Goal: Task Accomplishment & Management: Complete application form

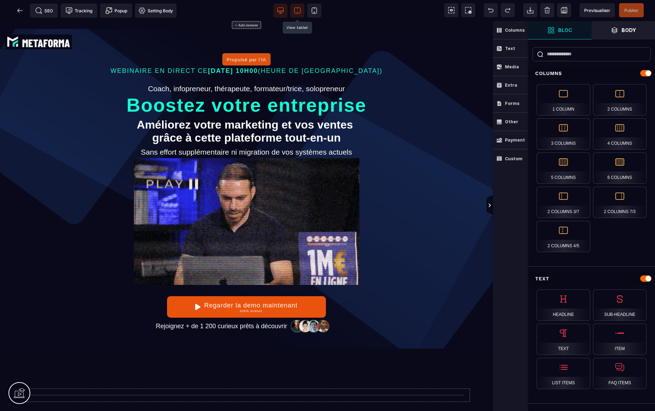
click at [301, 10] on span at bounding box center [297, 11] width 14 height 14
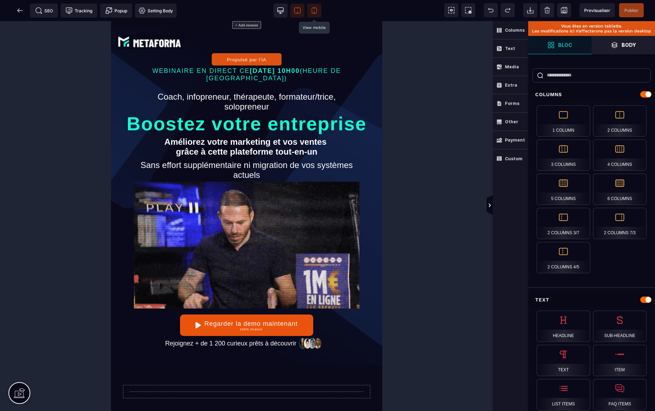
click at [311, 11] on icon at bounding box center [314, 10] width 7 height 7
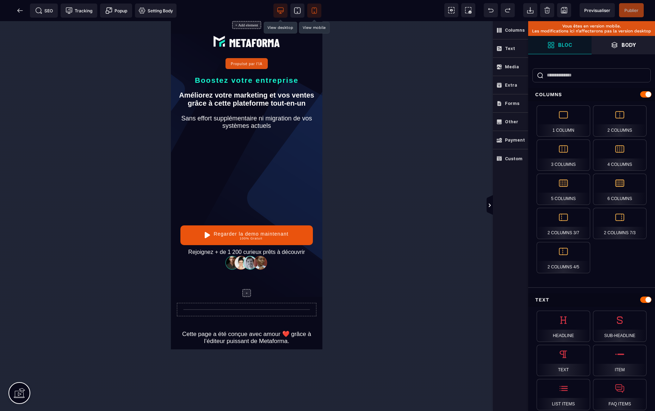
click at [282, 10] on icon at bounding box center [280, 10] width 7 height 7
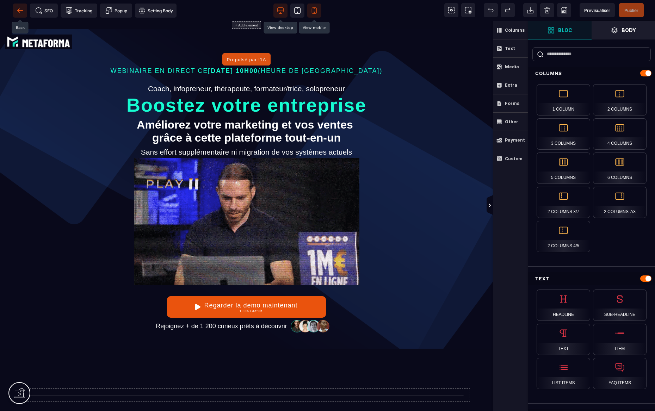
click at [23, 8] on icon at bounding box center [20, 10] width 7 height 7
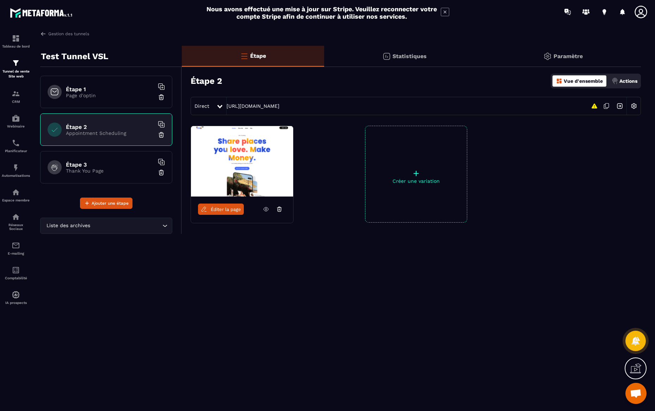
click at [402, 169] on p "+" at bounding box center [415, 173] width 101 height 10
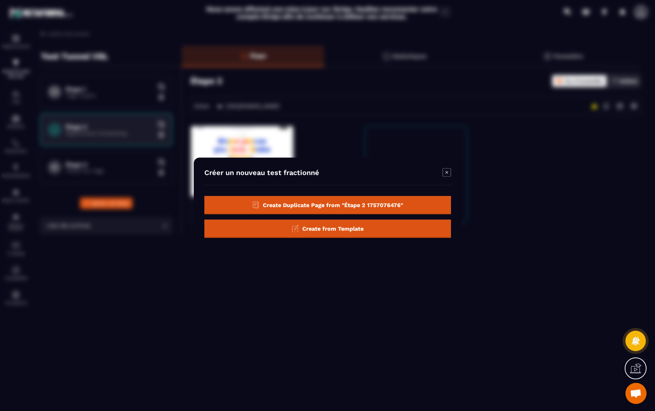
click at [363, 231] on div "Create from Template" at bounding box center [327, 228] width 246 height 18
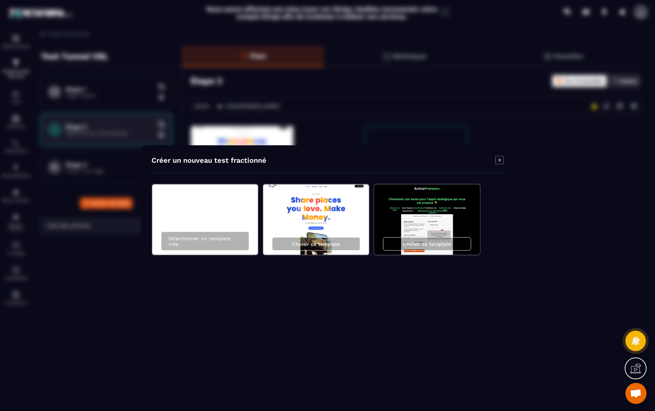
click at [500, 157] on icon "Modal window" at bounding box center [499, 160] width 8 height 8
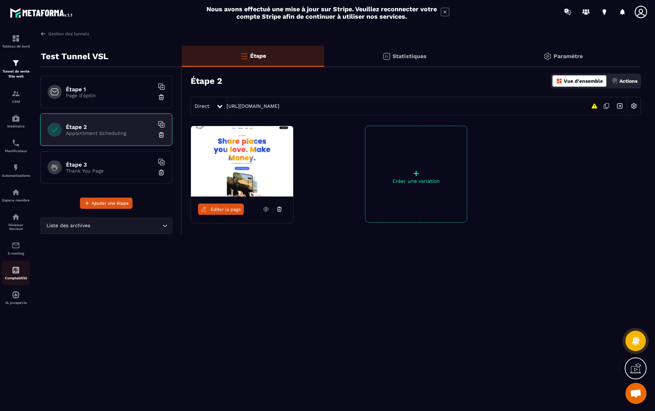
click at [23, 277] on p "Comptabilité" at bounding box center [16, 278] width 28 height 4
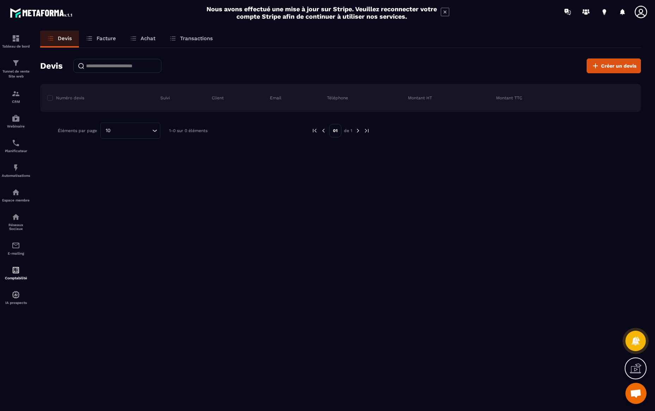
click at [104, 40] on p "Facture" at bounding box center [105, 38] width 19 height 6
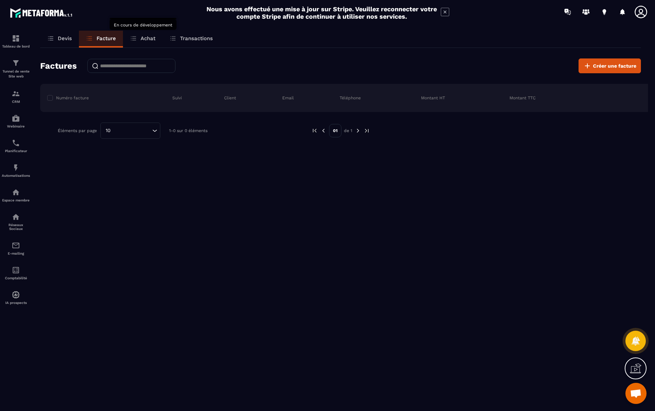
click at [149, 39] on p "Achat" at bounding box center [148, 38] width 15 height 6
click at [20, 194] on div "Espace membre" at bounding box center [16, 195] width 28 height 14
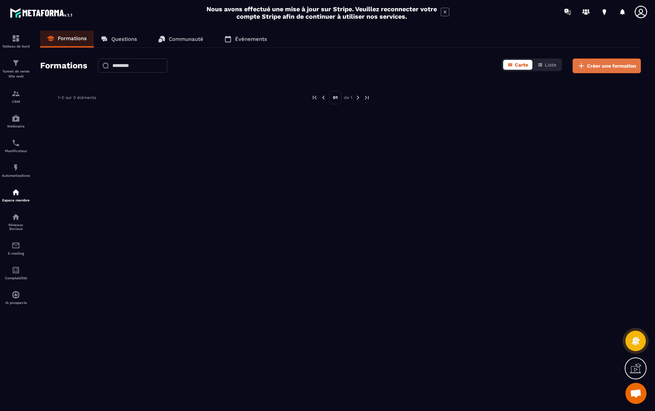
click at [588, 63] on span "Créer une formation" at bounding box center [611, 65] width 49 height 7
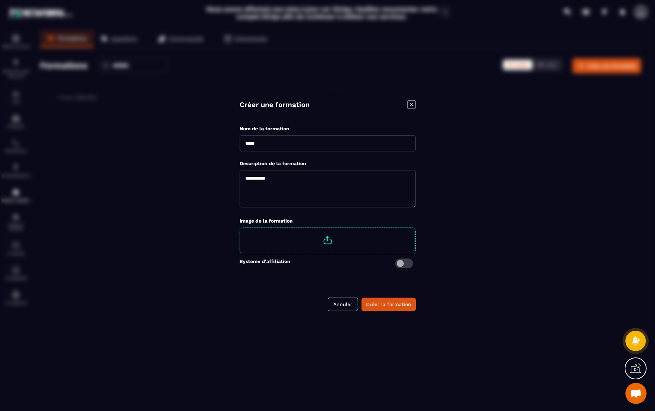
click at [352, 143] on input "Modal window" at bounding box center [327, 143] width 176 height 16
type input "**********"
click at [344, 183] on textarea "Modal window" at bounding box center [327, 188] width 176 height 37
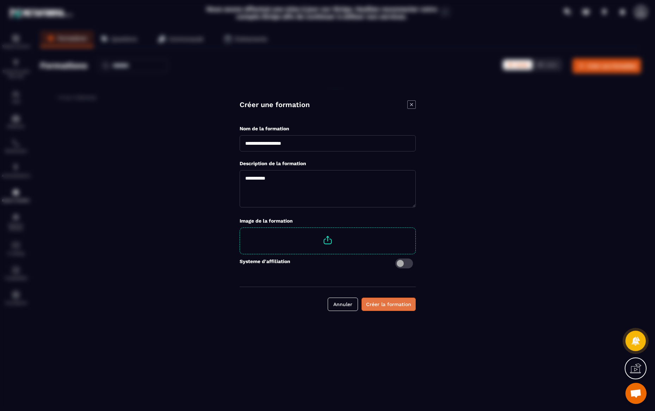
click at [382, 304] on div "Créer la formation" at bounding box center [388, 304] width 45 height 7
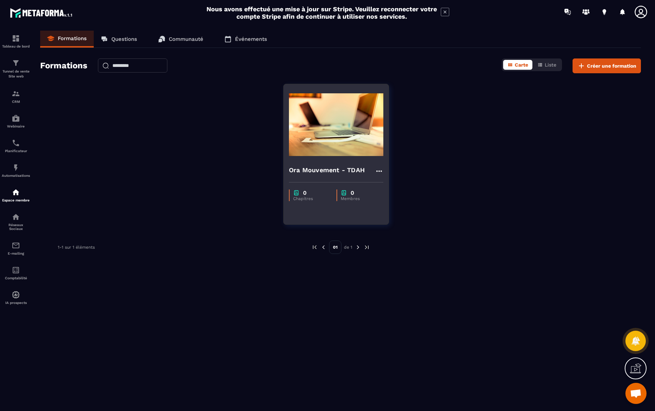
click at [345, 134] on img at bounding box center [336, 124] width 94 height 70
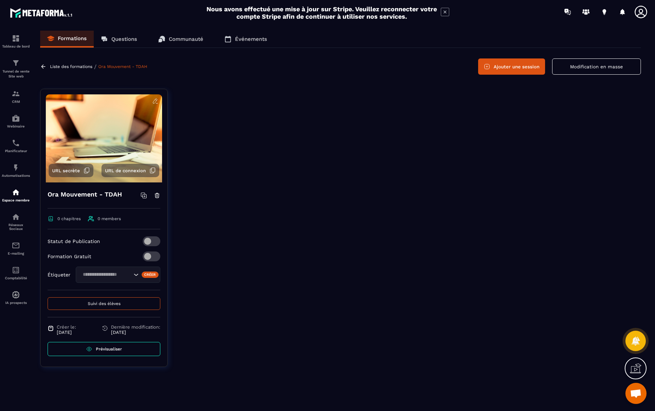
click at [122, 351] on link "Prévisualiser" at bounding box center [104, 349] width 113 height 14
click at [120, 174] on button "URL de connexion" at bounding box center [130, 170] width 58 height 13
click at [14, 225] on p "Réseaux Sociaux" at bounding box center [16, 227] width 28 height 8
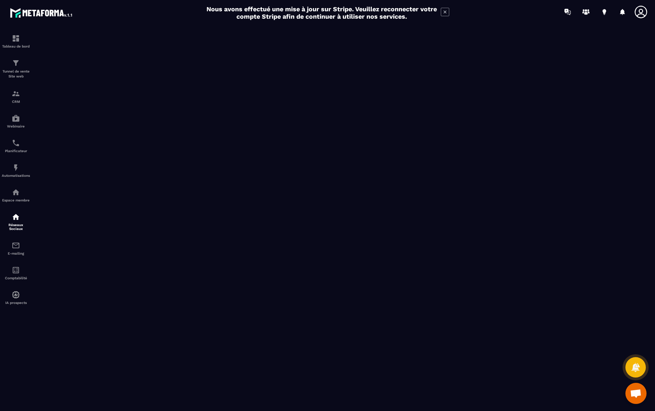
click at [443, 12] on icon at bounding box center [445, 12] width 8 height 8
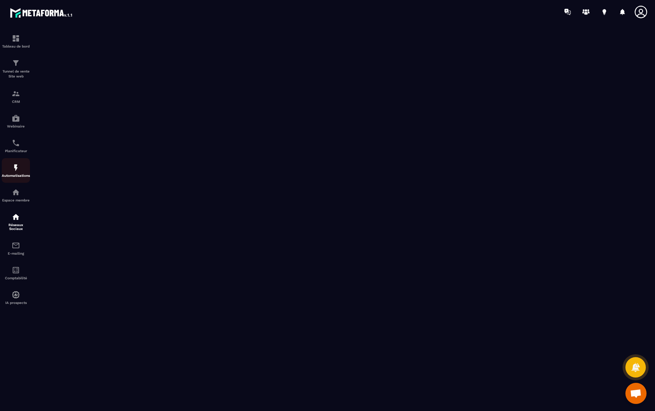
click at [16, 168] on img at bounding box center [16, 167] width 8 height 8
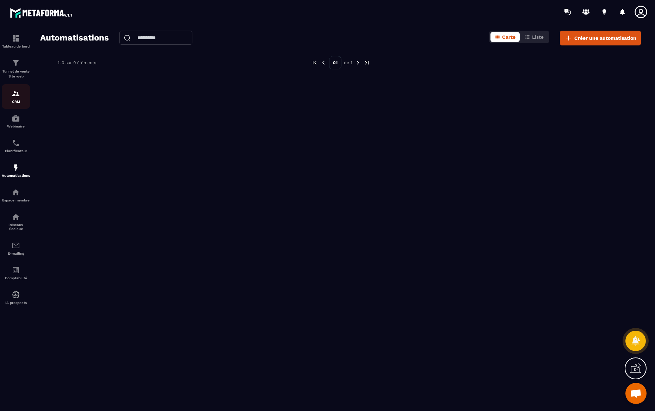
click at [20, 96] on img at bounding box center [16, 93] width 8 height 8
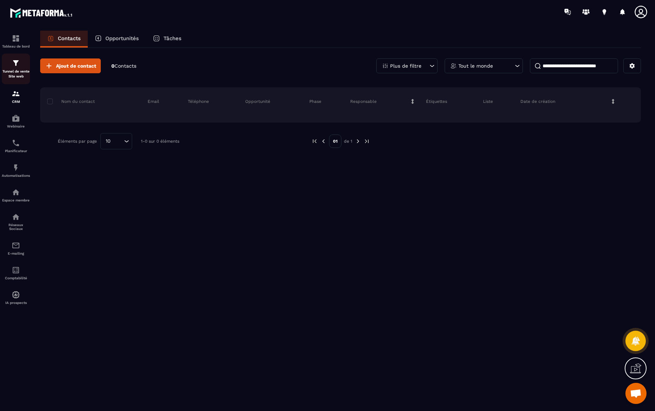
click at [21, 77] on p "Tunnel de vente Site web" at bounding box center [16, 74] width 28 height 10
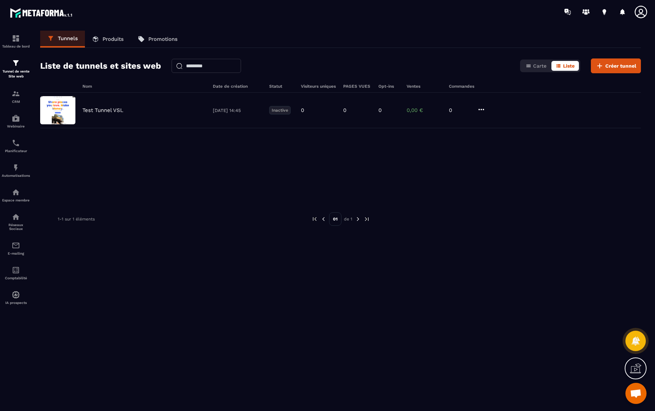
click at [162, 43] on link "Promotions" at bounding box center [158, 39] width 54 height 17
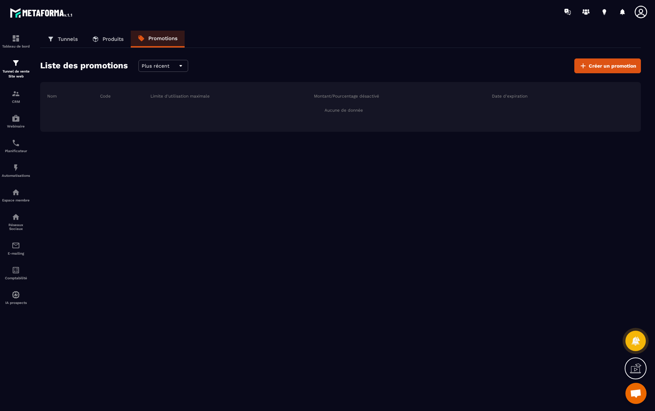
click at [110, 40] on p "Produits" at bounding box center [112, 39] width 21 height 6
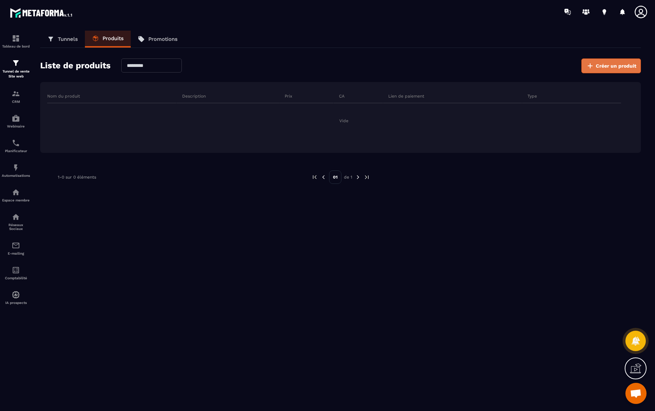
click at [637, 67] on button "Créer un produit" at bounding box center [611, 65] width 60 height 15
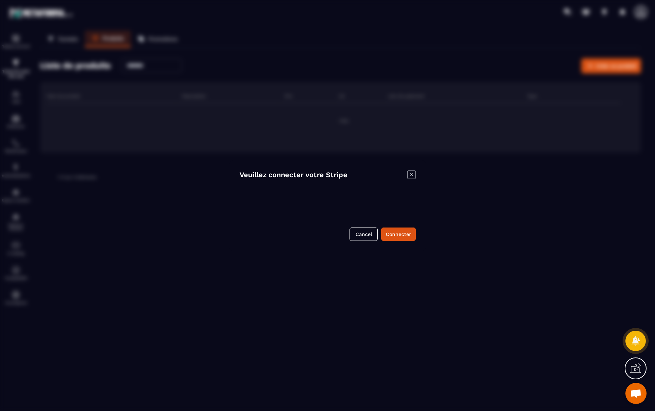
click at [409, 175] on icon "Modal window" at bounding box center [411, 174] width 8 height 8
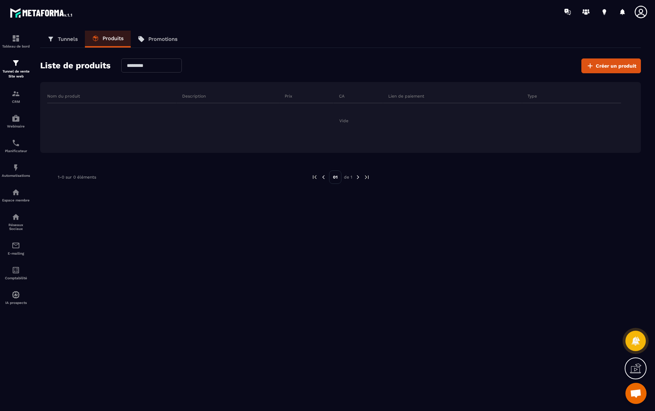
click at [62, 39] on p "Tunnels" at bounding box center [68, 39] width 20 height 6
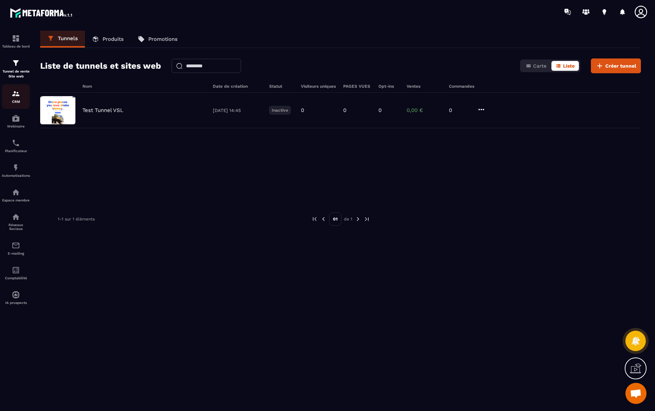
click at [22, 100] on p "CRM" at bounding box center [16, 102] width 28 height 4
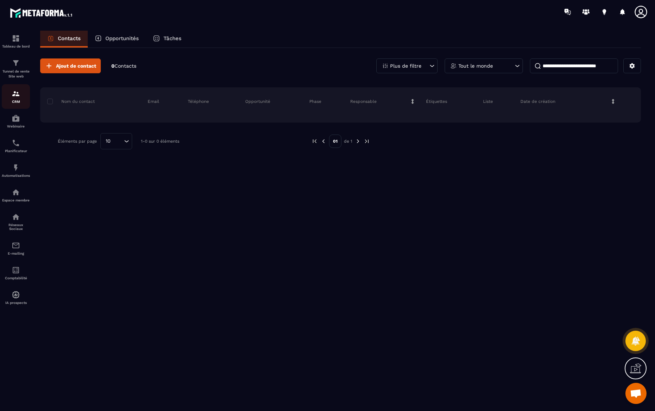
click at [19, 101] on p "CRM" at bounding box center [16, 102] width 28 height 4
click at [19, 250] on div "E-mailing" at bounding box center [16, 248] width 28 height 14
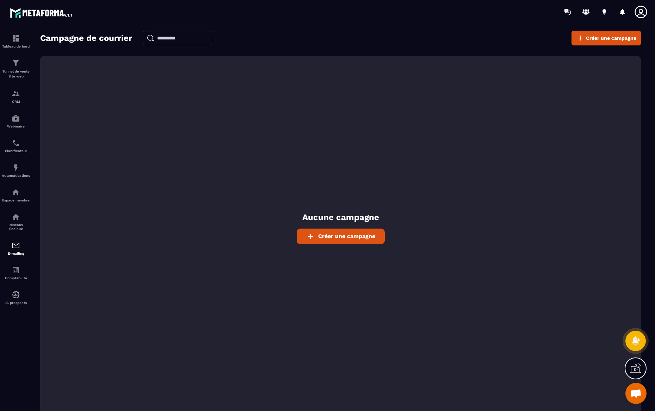
click at [371, 242] on link "Créer une campagne" at bounding box center [340, 236] width 88 height 15
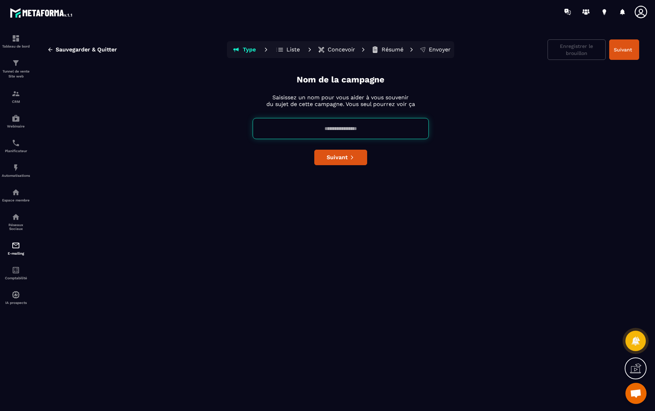
click at [206, 88] on div "Nom de la campagne Saisissez un nom pour vous aider à vous souvenir du sujet de…" at bounding box center [340, 241] width 597 height 334
click at [82, 46] on span "Sauvegarder & Quitter" at bounding box center [86, 49] width 61 height 7
click at [218, 178] on div "Nom de la campagne Saisissez un nom pour vous aider à vous souvenir du sujet de…" at bounding box center [340, 241] width 597 height 334
click at [87, 50] on span "Sauvegarder & Quitter" at bounding box center [86, 49] width 61 height 7
click at [27, 76] on p "Tunnel de vente Site web" at bounding box center [16, 74] width 28 height 10
